Goal: Task Accomplishment & Management: Complete application form

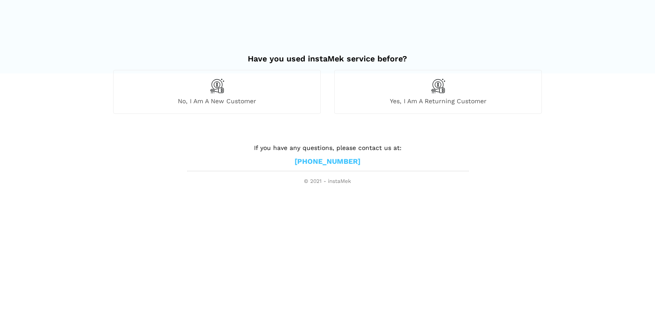
click at [437, 91] on img at bounding box center [437, 85] width 15 height 15
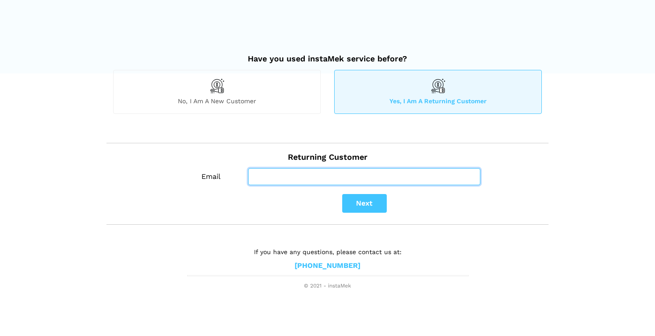
click at [291, 175] on input "Email" at bounding box center [364, 176] width 232 height 17
type input "[EMAIL_ADDRESS][DOMAIN_NAME]"
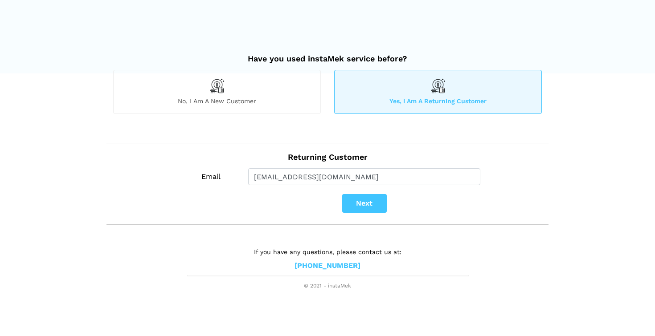
click at [370, 208] on button "Next" at bounding box center [364, 203] width 45 height 19
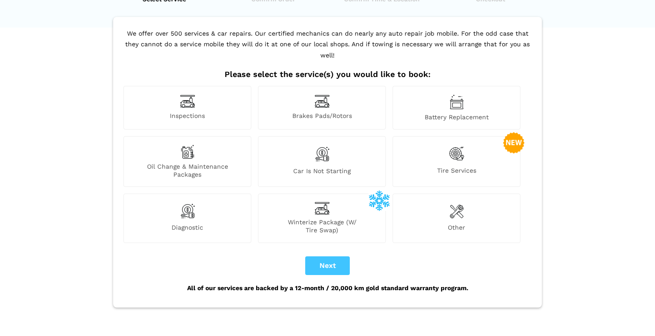
scroll to position [53, 0]
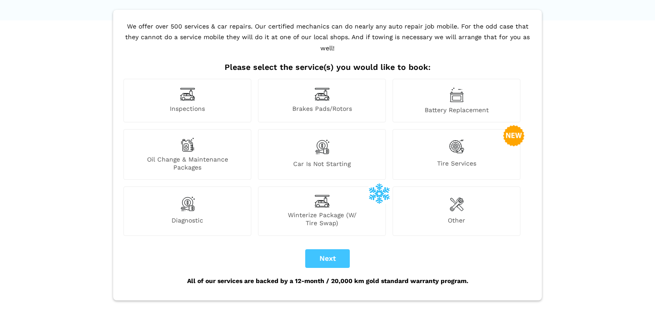
click at [200, 197] on div "Diagnostic" at bounding box center [187, 211] width 128 height 49
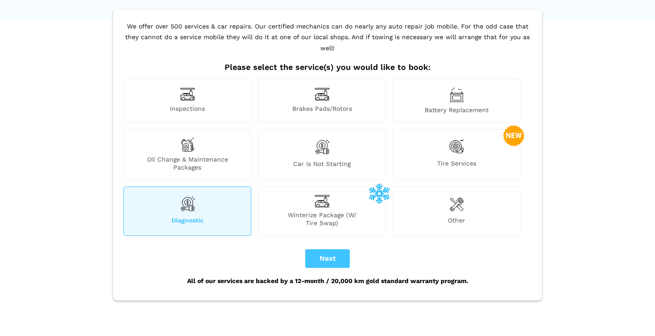
click at [326, 249] on button "Next" at bounding box center [327, 258] width 45 height 19
checkbox input "true"
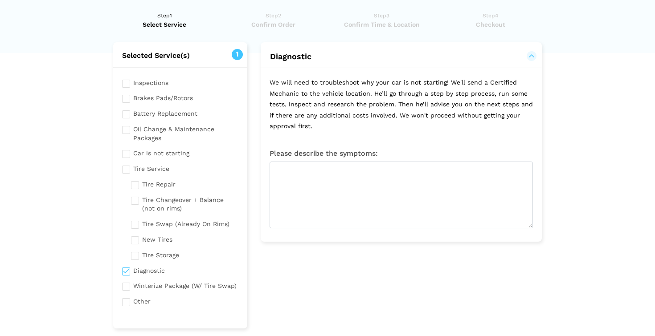
scroll to position [26, 0]
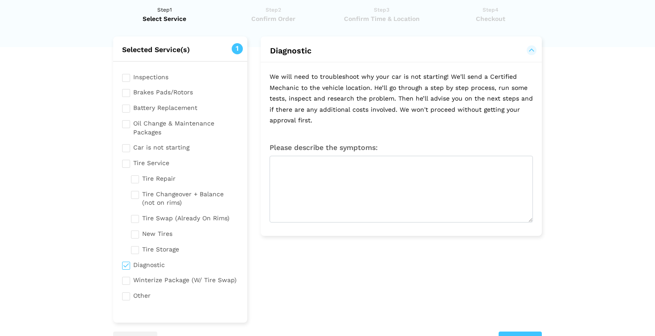
click at [126, 292] on input "checkbox" at bounding box center [180, 294] width 116 height 11
checkbox input "true"
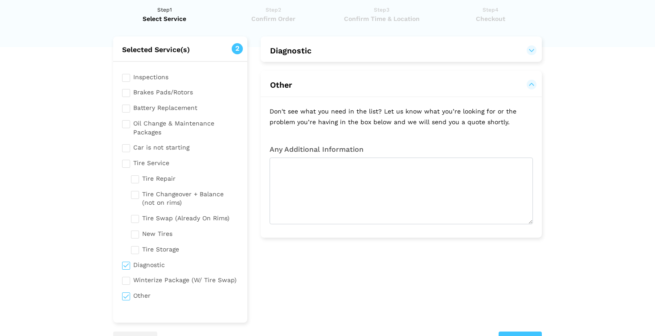
click at [128, 260] on input "checkbox" at bounding box center [180, 264] width 116 height 11
checkbox input "false"
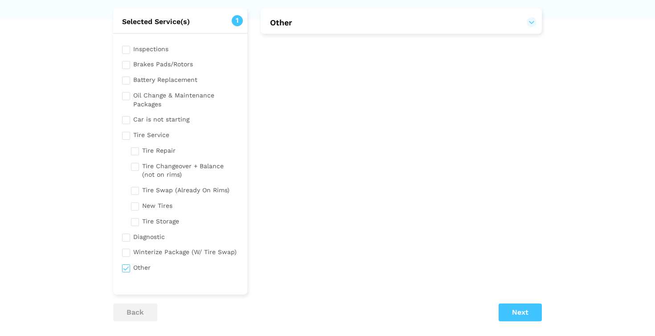
scroll to position [57, 0]
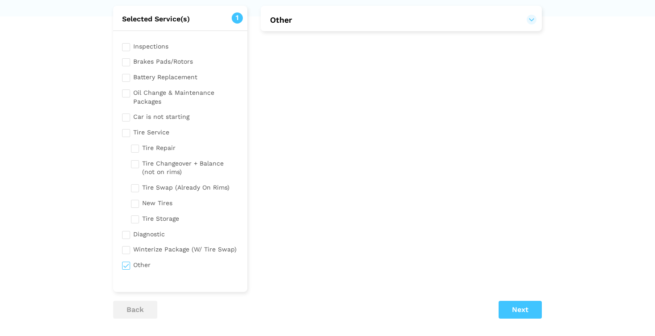
click at [518, 306] on button "Next" at bounding box center [519, 310] width 43 height 18
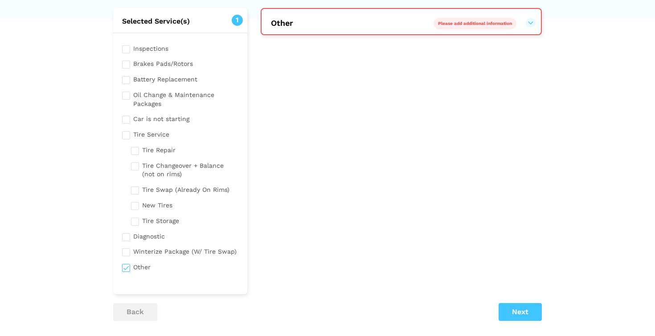
scroll to position [53, 0]
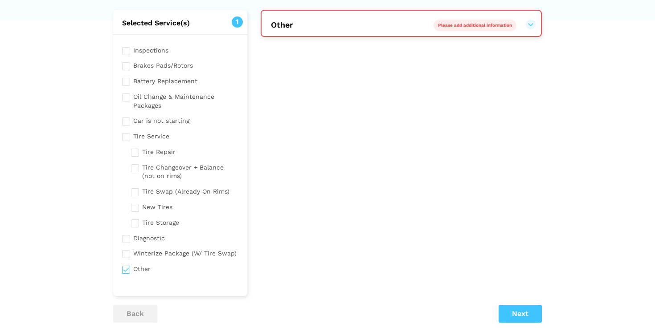
click at [450, 26] on span "Please add additional information" at bounding box center [475, 25] width 74 height 5
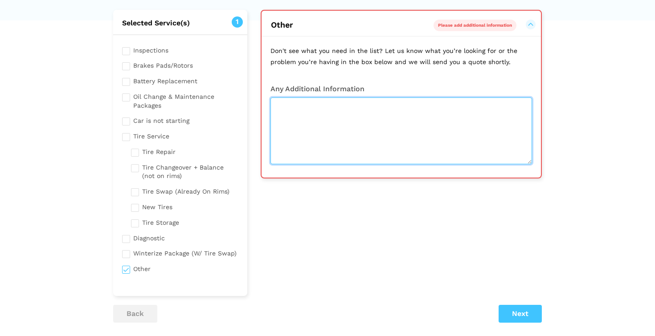
click at [338, 106] on textarea at bounding box center [400, 131] width 261 height 67
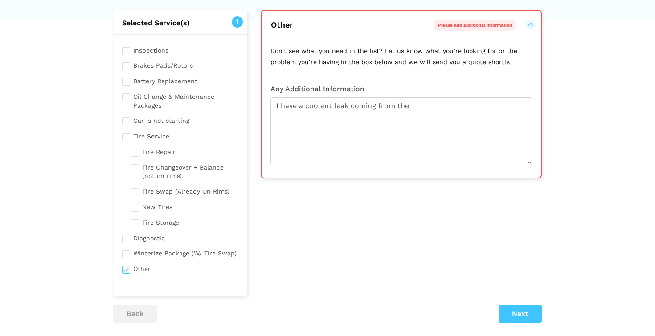
click at [558, 0] on lik "Have you used instaMek service before? No, I am a new customer Yes, I am a retu…" at bounding box center [327, 198] width 655 height 456
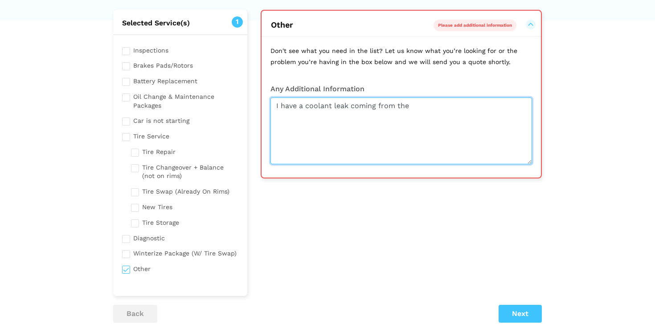
click at [412, 105] on textarea "I have a coolant leak coming from the" at bounding box center [400, 131] width 261 height 67
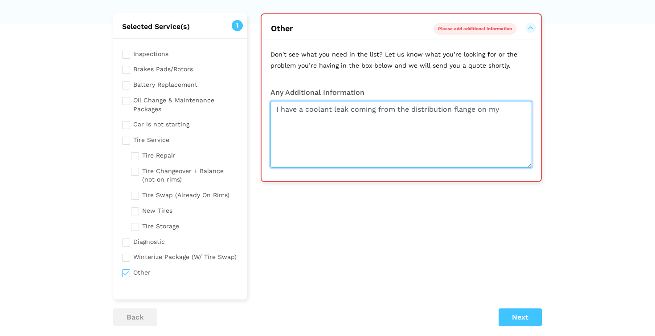
scroll to position [48, 0]
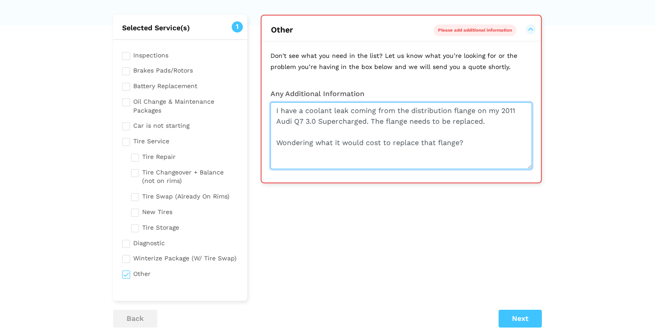
type textarea "I have a coolant leak coming from the distribution flange on my 2011 Audi Q7 3.…"
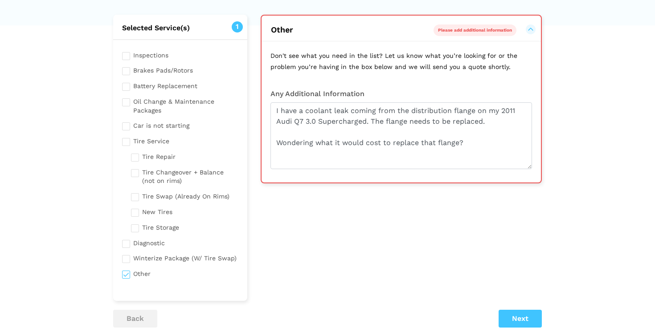
click at [524, 315] on button "Next" at bounding box center [519, 319] width 43 height 18
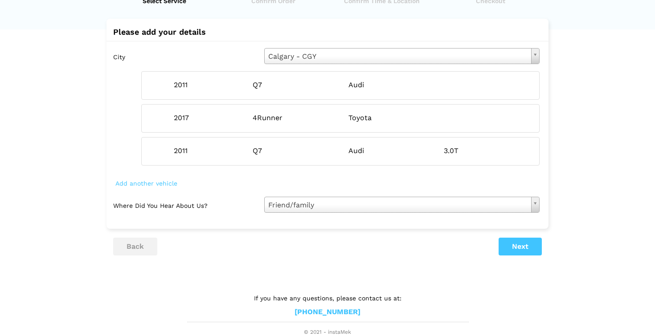
scroll to position [43, 0]
click at [165, 159] on div "2011 Q7 Audi 3.0T" at bounding box center [340, 153] width 398 height 29
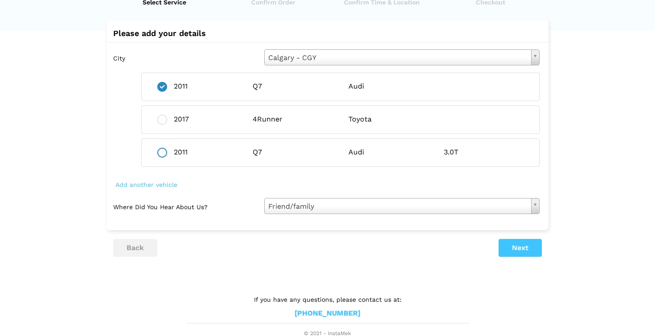
click at [162, 154] on ins at bounding box center [162, 153] width 10 height 10
radio input "false"
radio input "true"
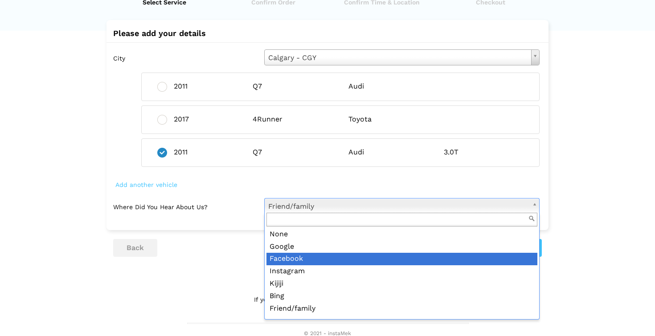
scroll to position [0, 0]
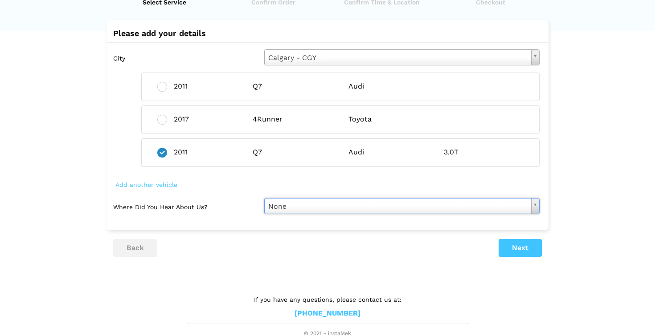
click at [524, 251] on button "Next" at bounding box center [519, 248] width 43 height 18
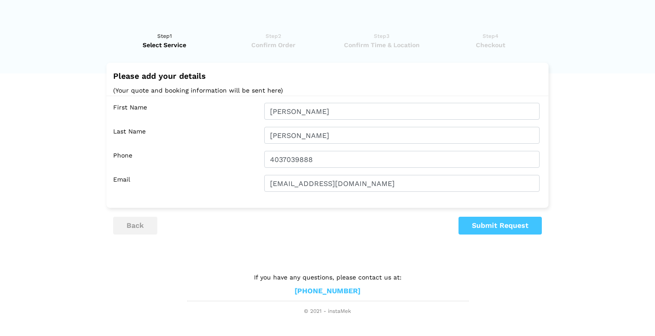
click at [496, 227] on button "Submit Request" at bounding box center [499, 226] width 83 height 18
